Goal: Task Accomplishment & Management: Manage account settings

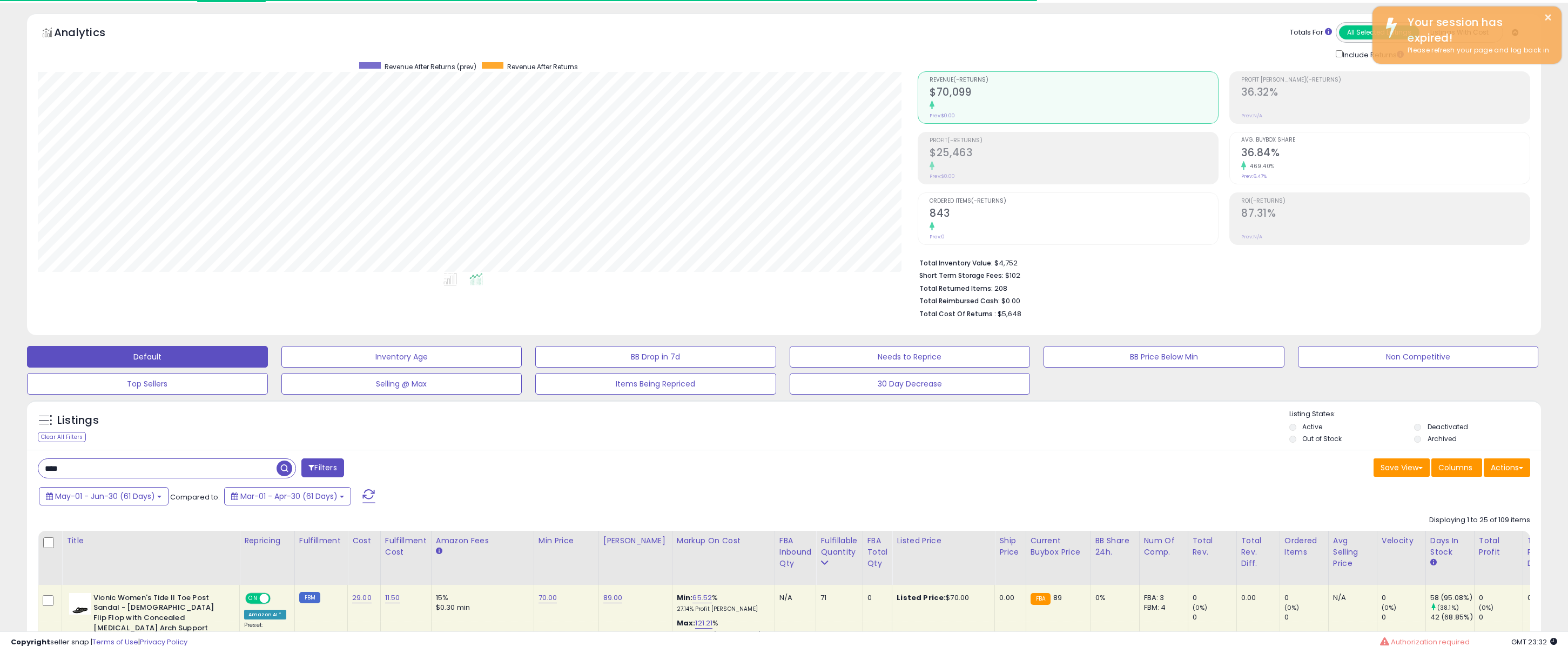
scroll to position [221, 881]
